Goal: Task Accomplishment & Management: Manage account settings

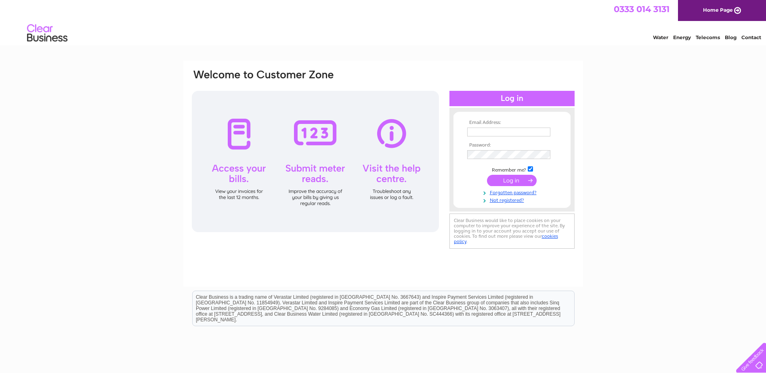
click at [476, 133] on input "text" at bounding box center [508, 132] width 83 height 9
click at [487, 176] on input "submit" at bounding box center [512, 181] width 50 height 11
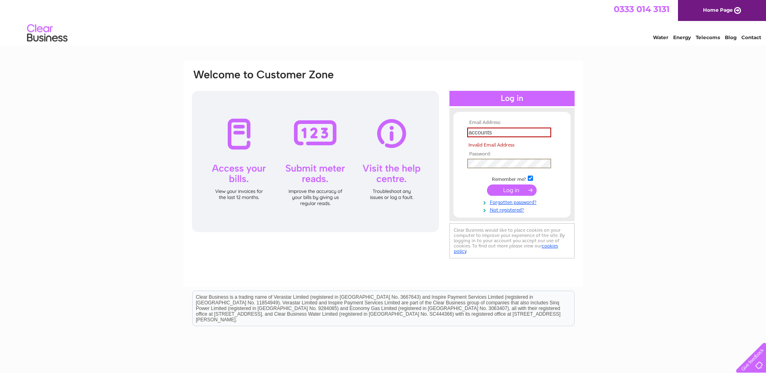
click at [509, 191] on input "submit" at bounding box center [512, 189] width 50 height 11
type input "[EMAIL_ADDRESS][DOMAIN_NAME]"
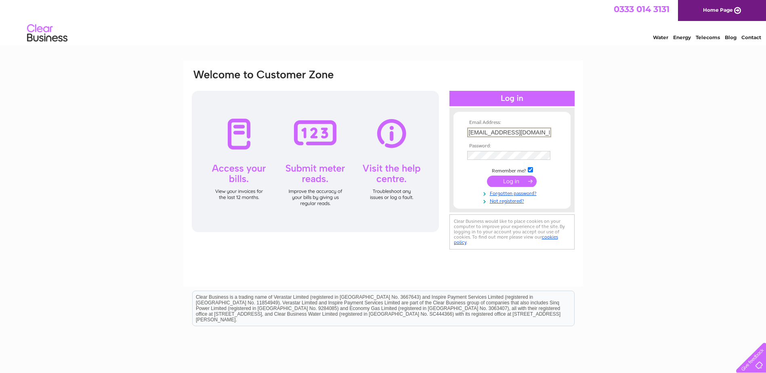
click at [512, 181] on input "submit" at bounding box center [512, 181] width 50 height 11
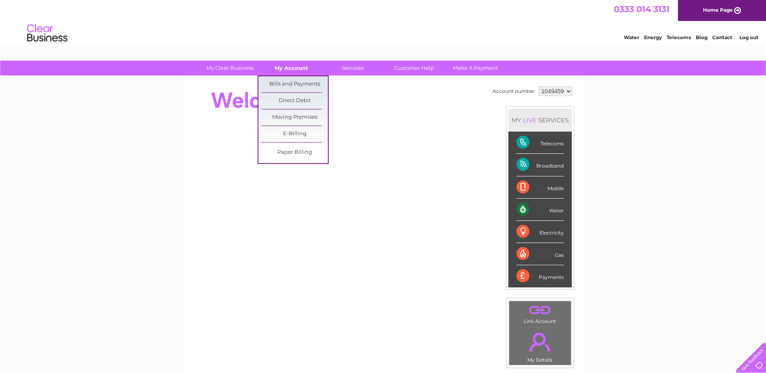
click at [291, 72] on link "My Account" at bounding box center [291, 68] width 67 height 15
click at [286, 81] on link "Bills and Payments" at bounding box center [294, 84] width 67 height 16
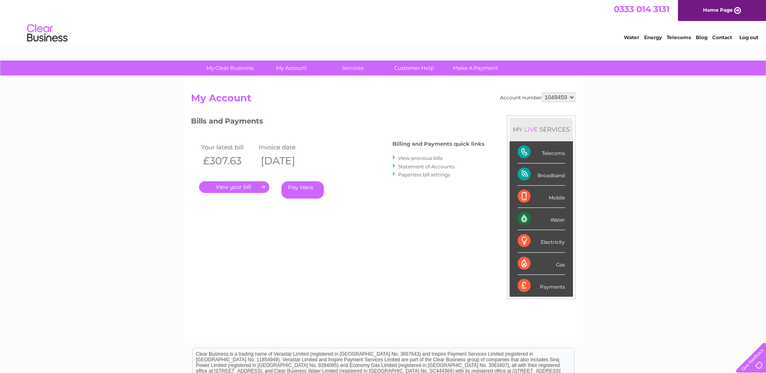
click at [256, 187] on link "." at bounding box center [234, 187] width 70 height 12
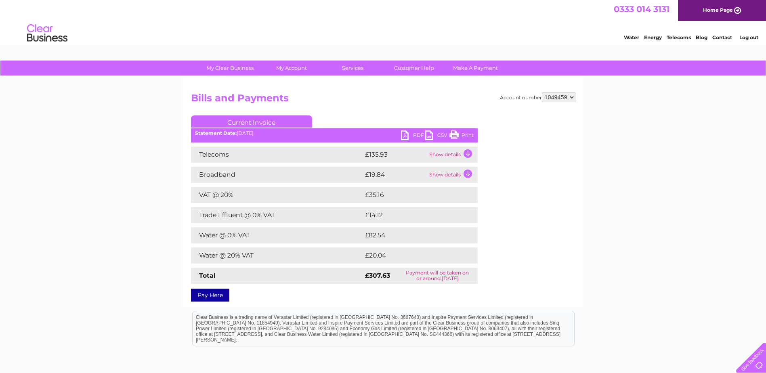
click at [417, 136] on link "PDF" at bounding box center [413, 136] width 24 height 12
click at [752, 36] on link "Log out" at bounding box center [748, 37] width 19 height 6
